Goal: Transaction & Acquisition: Subscribe to service/newsletter

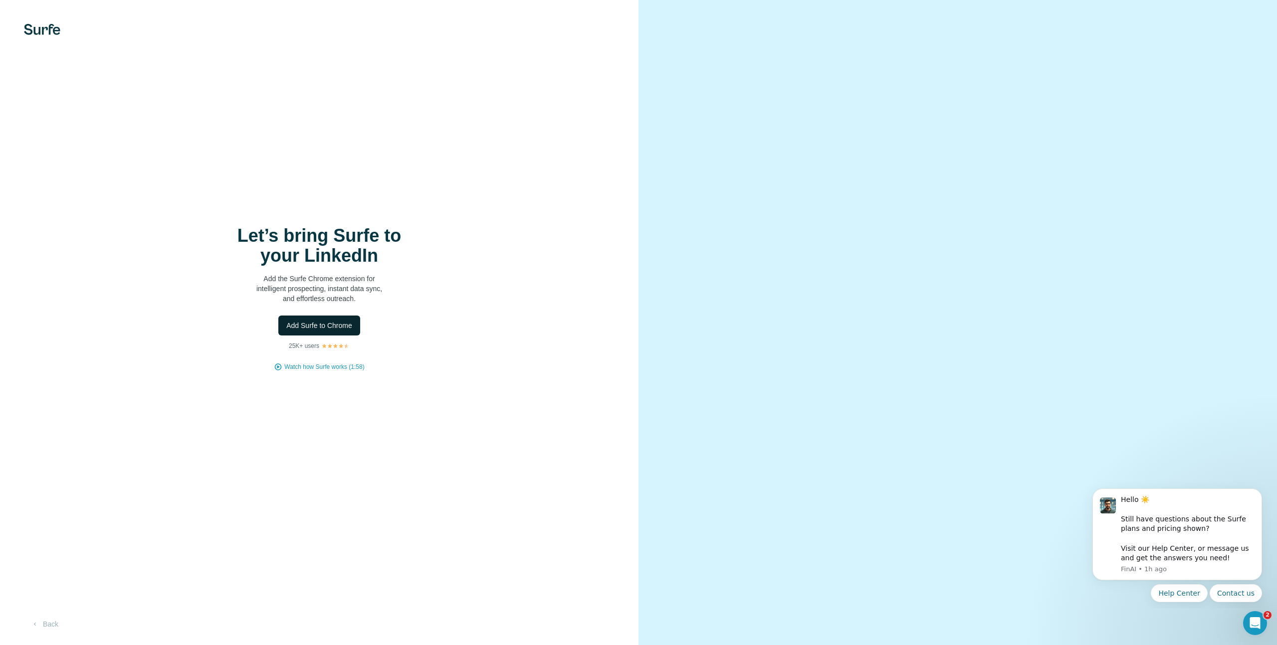
click at [327, 324] on span "Add Surfe to Chrome" at bounding box center [319, 326] width 66 height 10
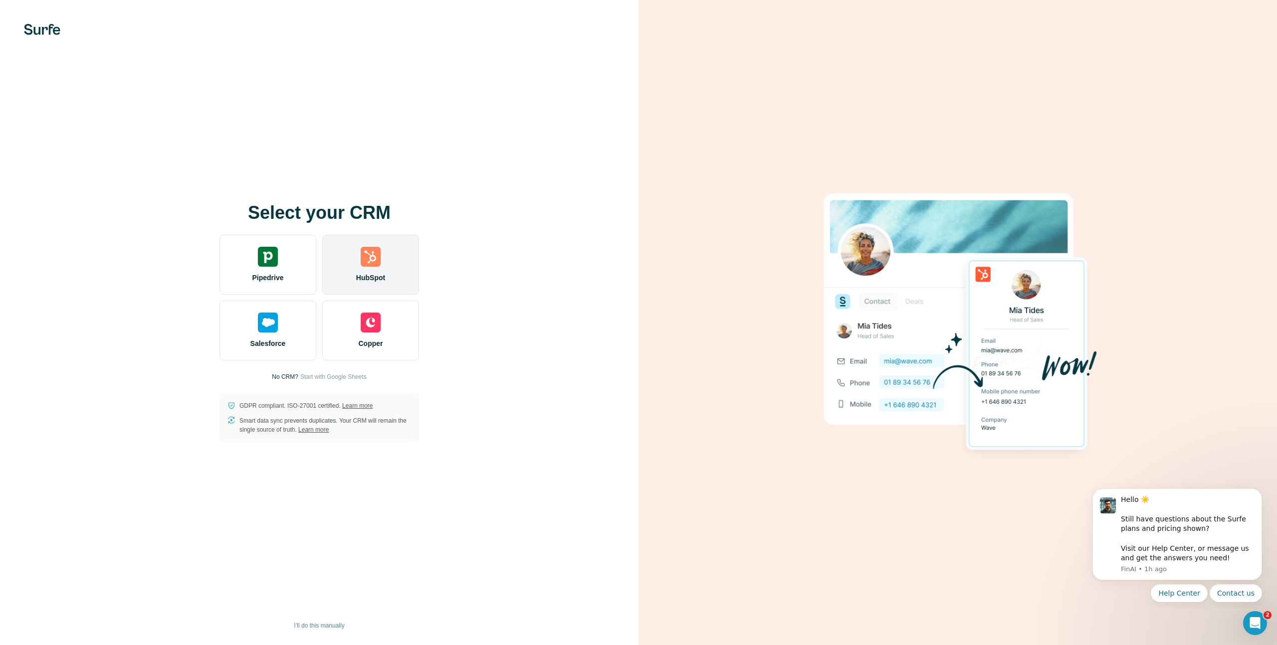
click at [374, 269] on div "HubSpot" at bounding box center [370, 265] width 97 height 60
